Goal: Check status: Check status

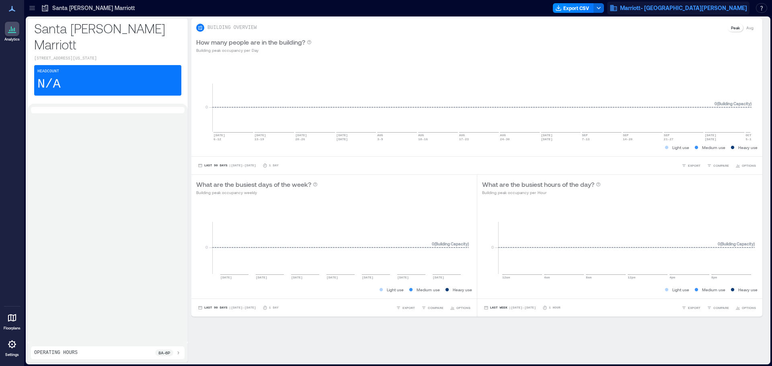
click at [716, 11] on span "Marriott- [GEOGRAPHIC_DATA][PERSON_NAME]" at bounding box center [683, 8] width 127 height 8
click at [718, 58] on button "Logout" at bounding box center [719, 55] width 74 height 13
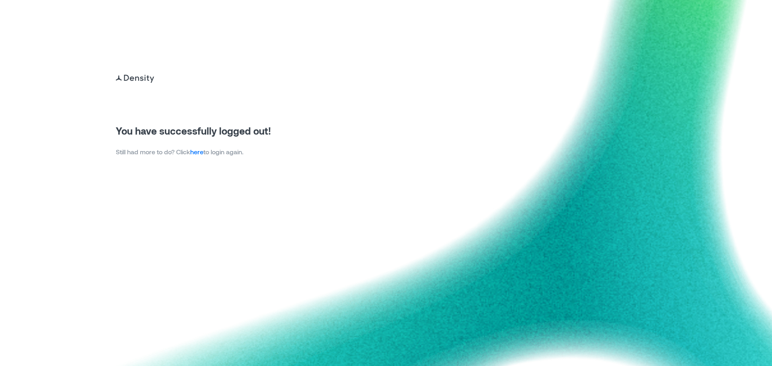
drag, startPoint x: 204, startPoint y: 148, endPoint x: 204, endPoint y: 152, distance: 4.0
click at [204, 148] on p "Still had more to do? Click here to login again." at bounding box center [193, 152] width 155 height 10
click at [203, 152] on link "here" at bounding box center [196, 152] width 13 height 8
